Goal: Task Accomplishment & Management: Use online tool/utility

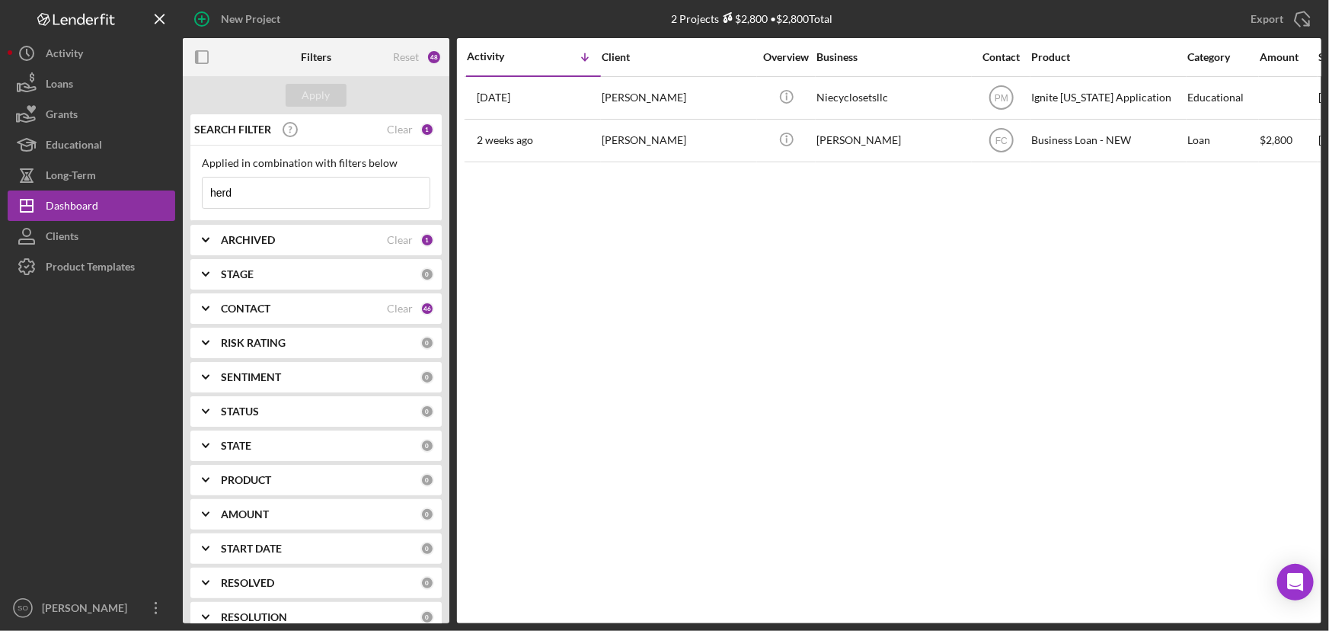
click at [581, 265] on div "Activity Icon/Table Sort Arrow Client Overview Business Contact Product Categor…" at bounding box center [889, 330] width 864 height 585
click at [581, 190] on div "Activity Icon/Table Sort Arrow Client Overview Business Contact Product Categor…" at bounding box center [889, 330] width 864 height 585
drag, startPoint x: 115, startPoint y: 260, endPoint x: 172, endPoint y: 265, distance: 57.4
click at [115, 260] on div "Product Templates" at bounding box center [90, 268] width 89 height 34
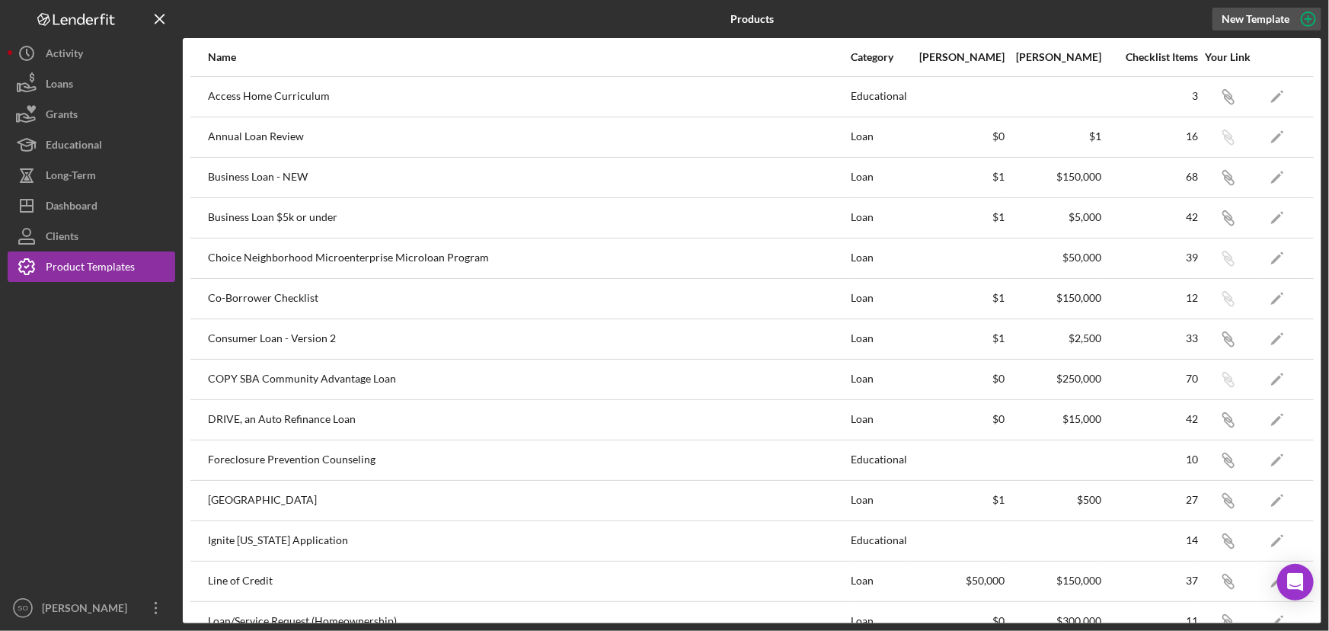
click at [1273, 21] on div "New Template" at bounding box center [1256, 19] width 68 height 23
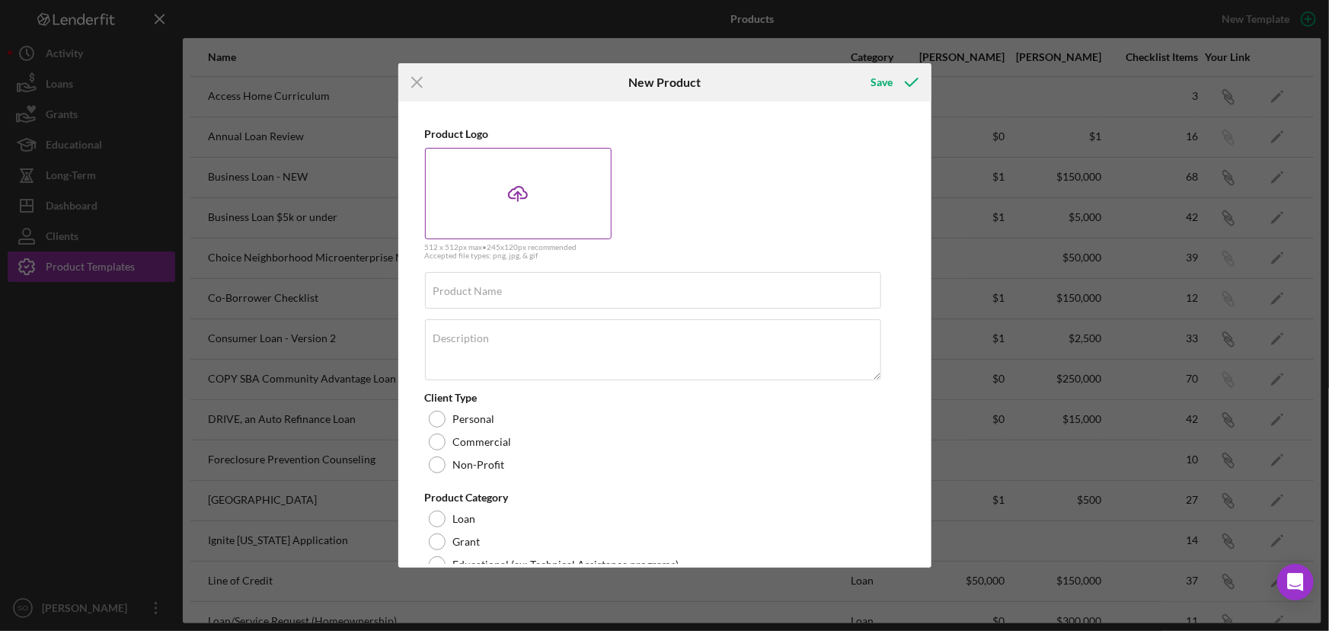
click at [517, 197] on icon "Icon/Upload" at bounding box center [518, 193] width 38 height 38
click at [514, 186] on icon "Icon/Upload" at bounding box center [518, 193] width 38 height 38
click at [513, 188] on icon at bounding box center [518, 192] width 18 height 11
click at [518, 196] on line at bounding box center [518, 196] width 0 height 9
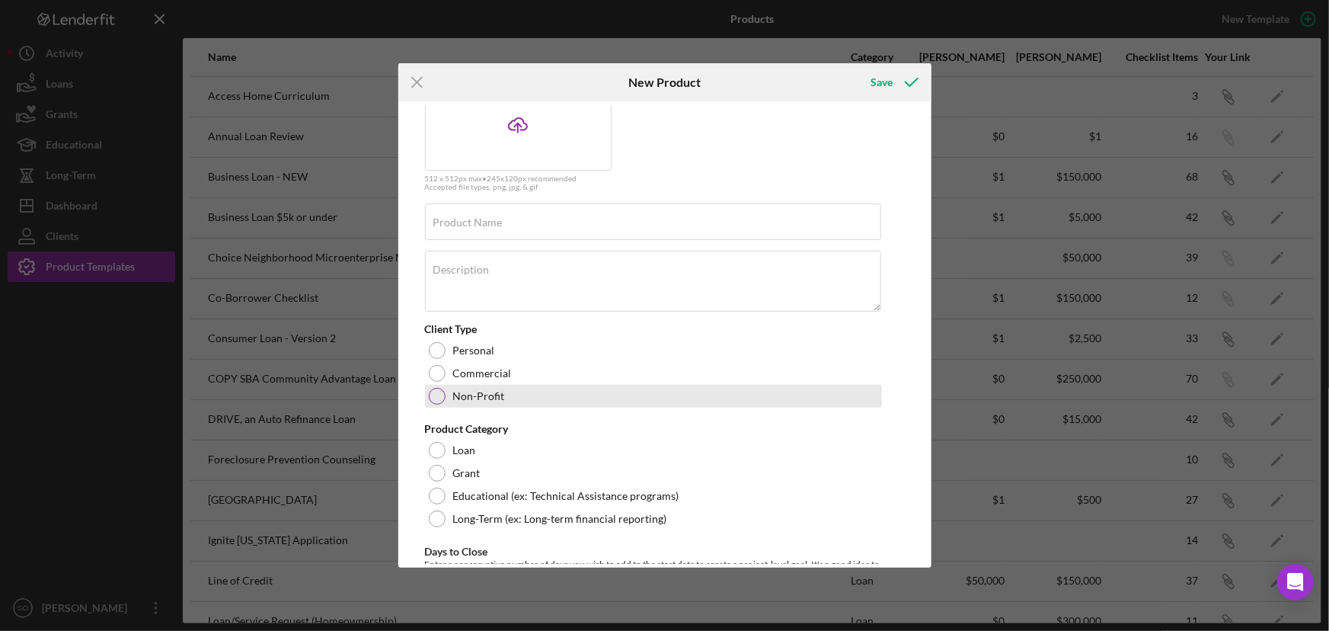
scroll to position [138, 0]
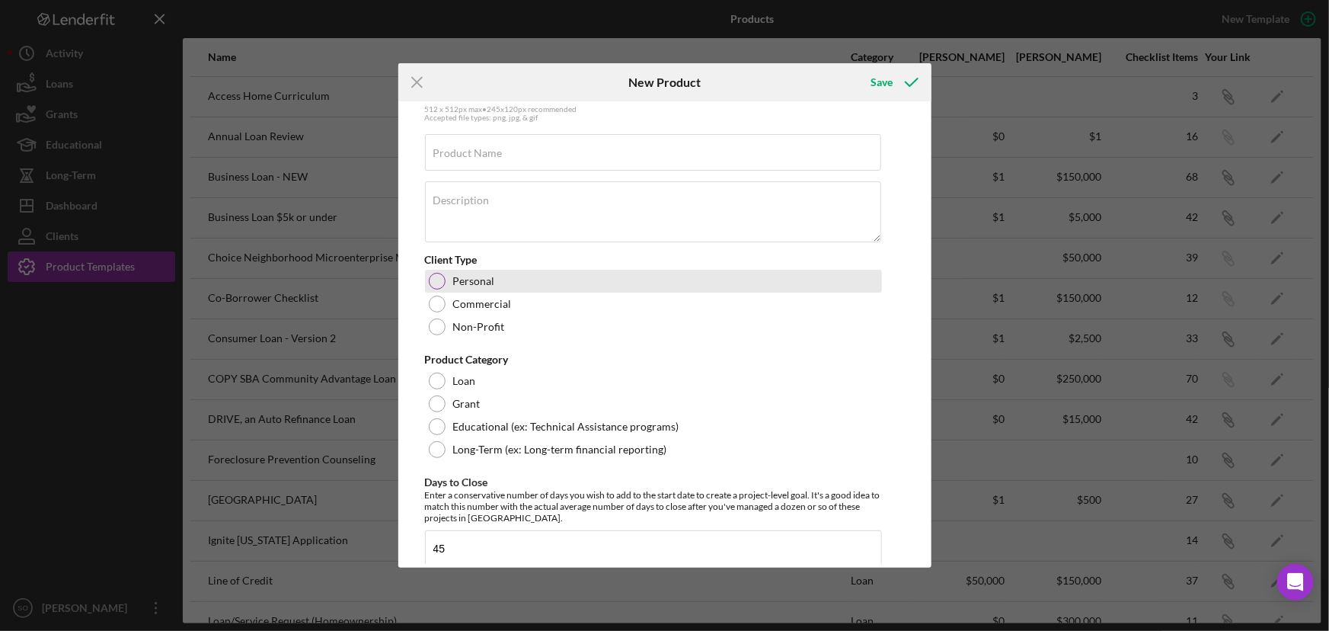
click at [436, 283] on div at bounding box center [437, 281] width 17 height 17
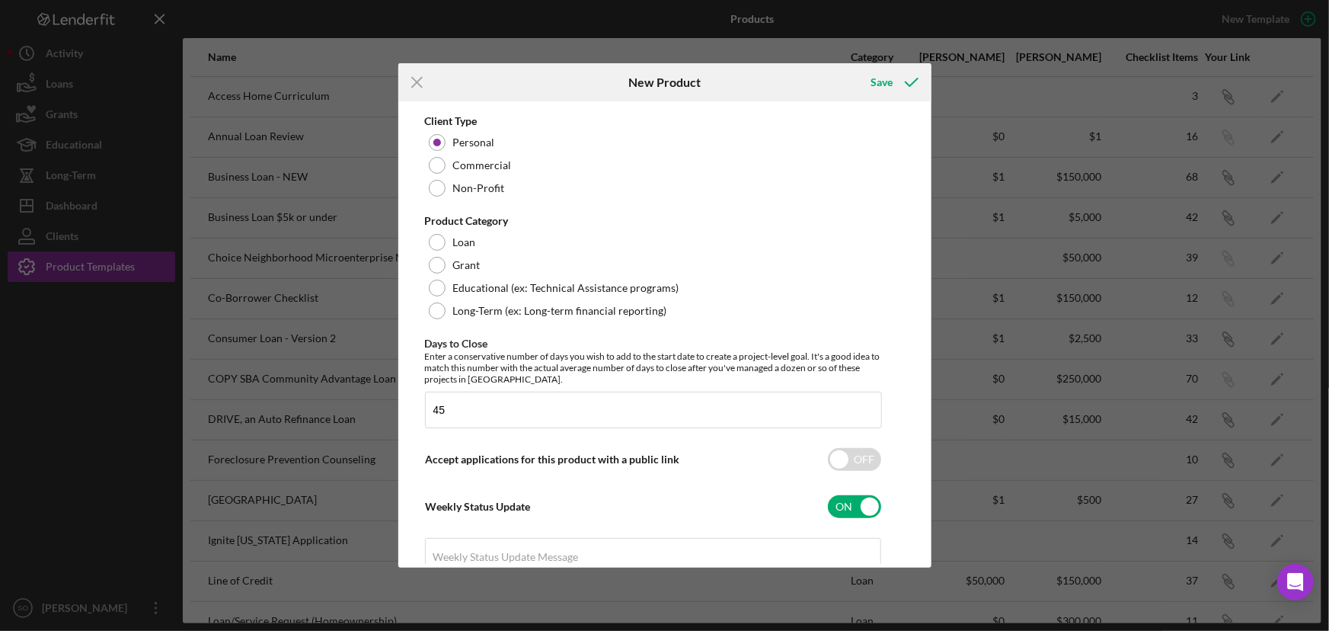
scroll to position [346, 0]
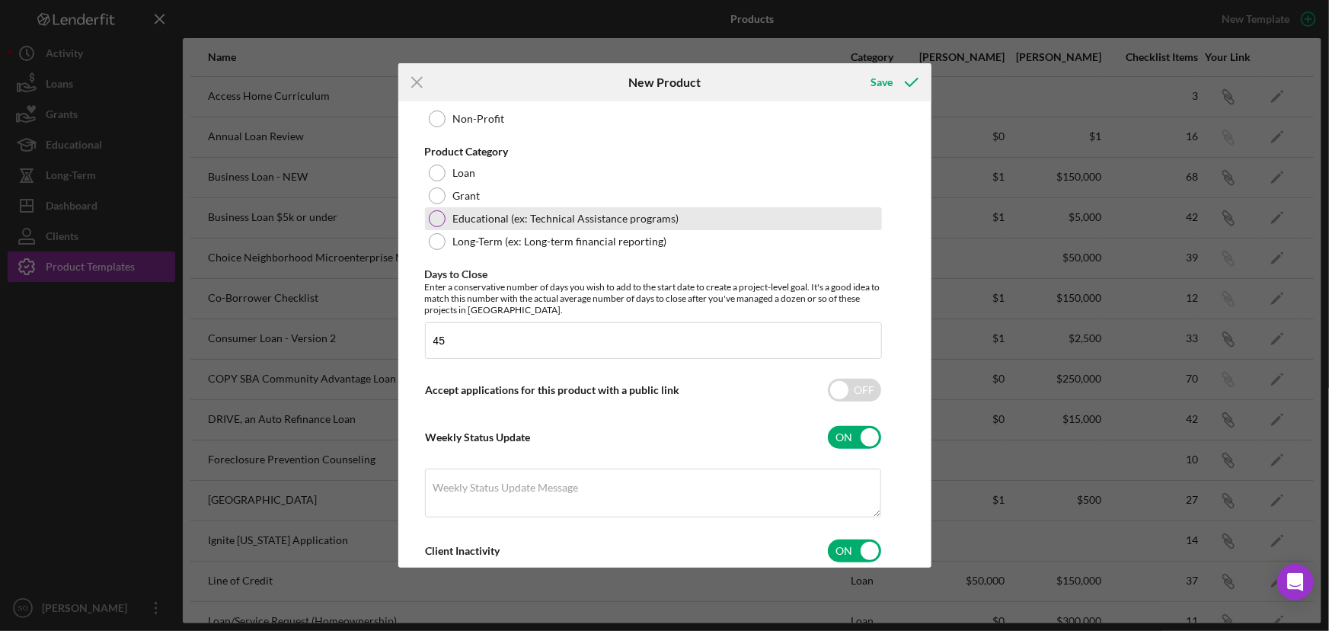
click at [439, 218] on div at bounding box center [437, 218] width 17 height 17
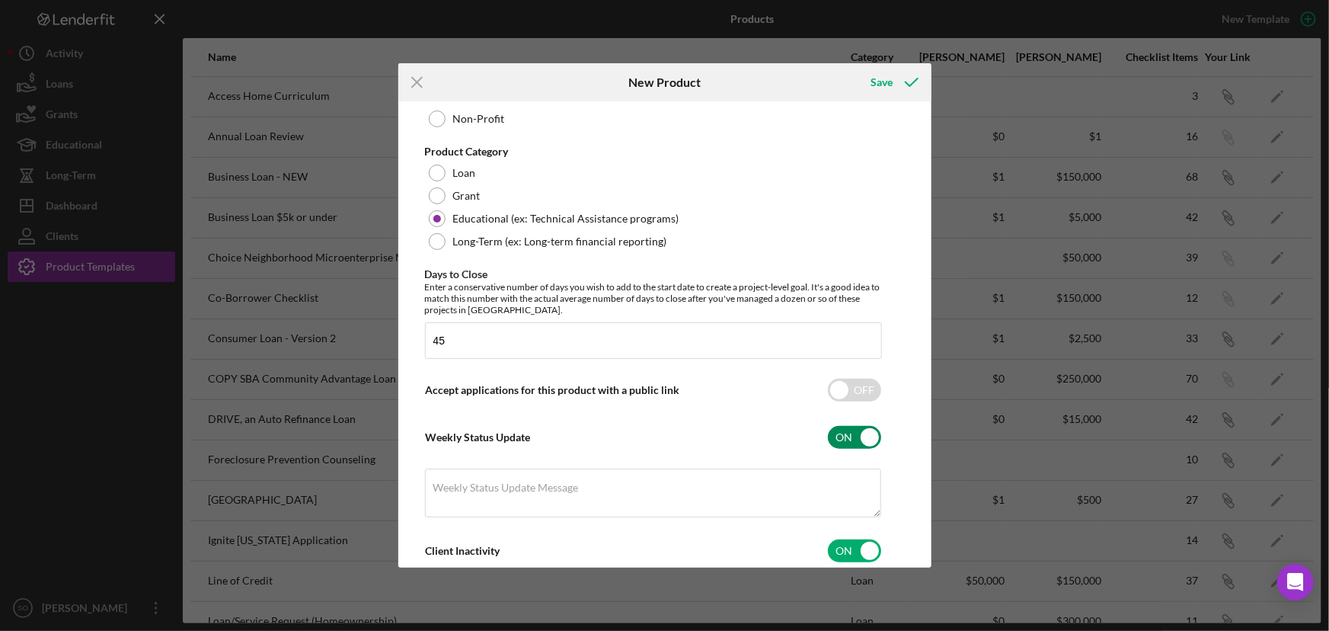
scroll to position [491, 0]
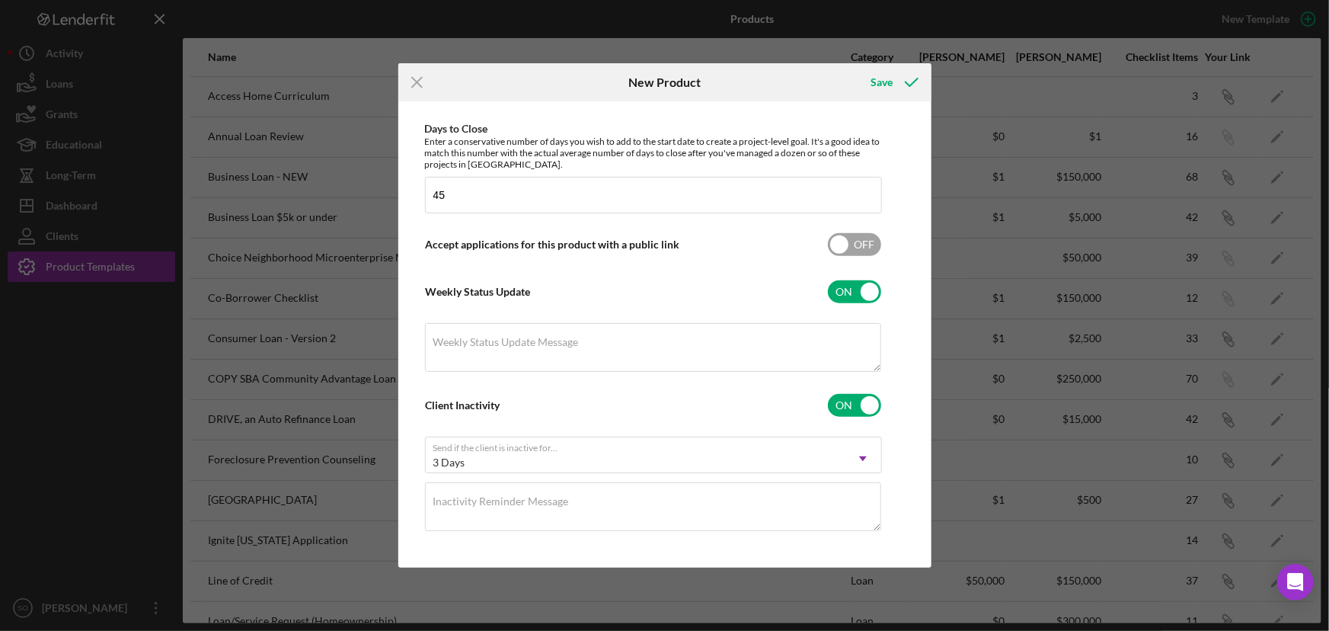
click at [841, 248] on input "checkbox" at bounding box center [854, 244] width 53 height 23
checkbox input "true"
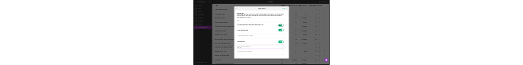
scroll to position [284, 0]
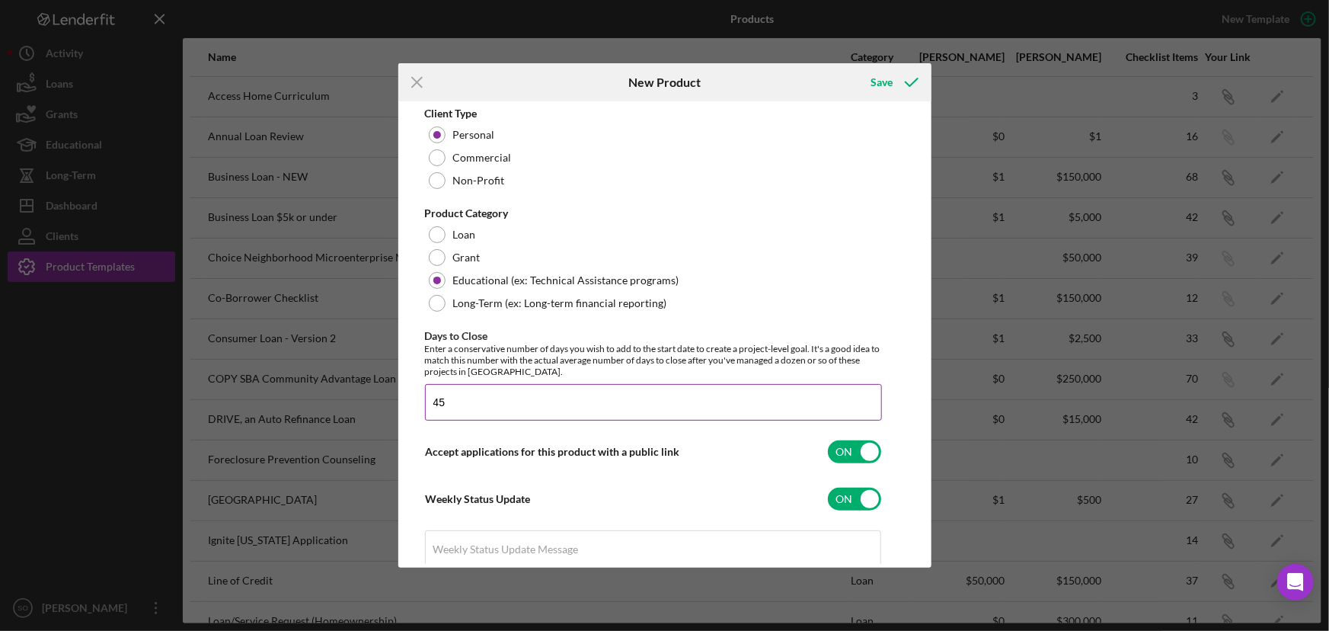
click at [457, 402] on input "45" at bounding box center [653, 402] width 457 height 37
click at [429, 404] on input "45" at bounding box center [653, 402] width 457 height 37
click at [423, 78] on icon "Icon/Menu Close" at bounding box center [417, 82] width 38 height 38
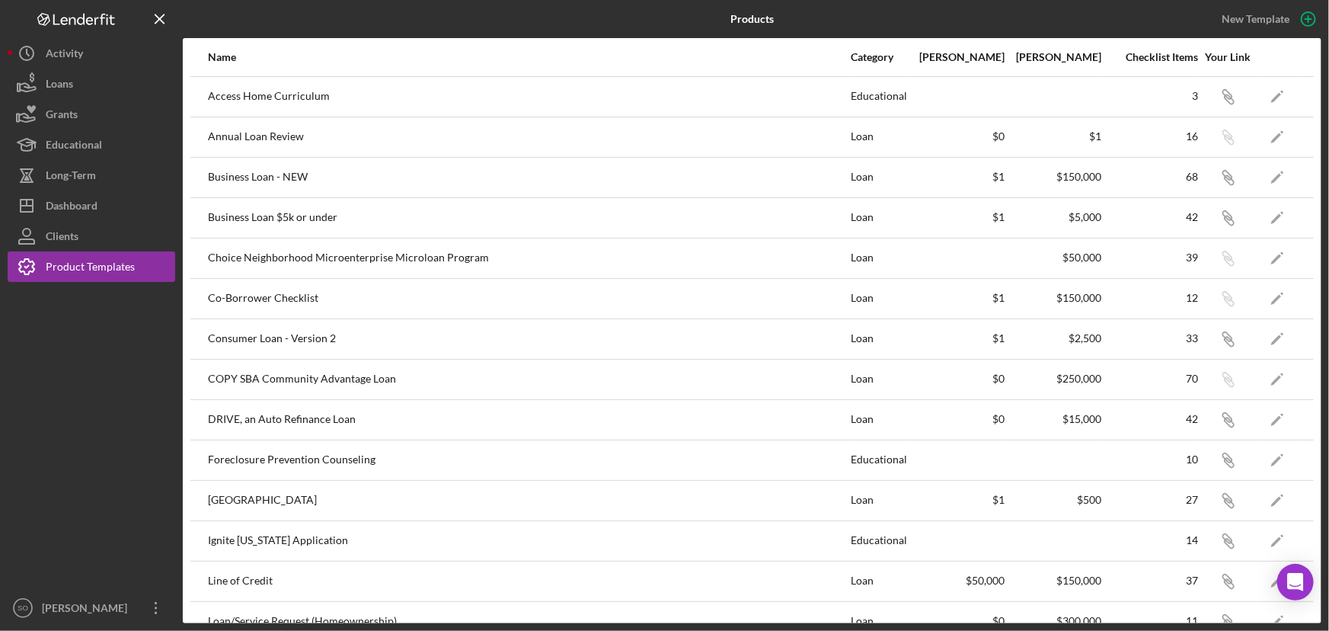
click at [88, 471] on div at bounding box center [92, 437] width 168 height 311
